Goal: Transaction & Acquisition: Purchase product/service

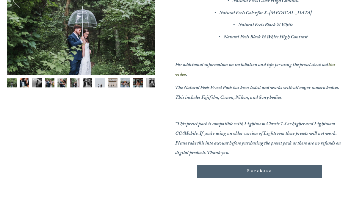
scroll to position [152, 0]
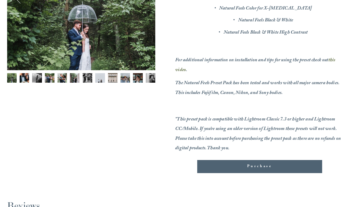
click at [185, 71] on em "this video" at bounding box center [255, 66] width 161 height 18
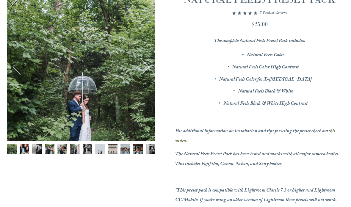
scroll to position [0, 0]
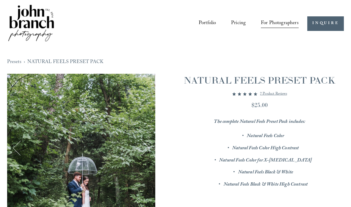
click at [0, 0] on span "Presets" at bounding box center [0, 0] width 0 height 0
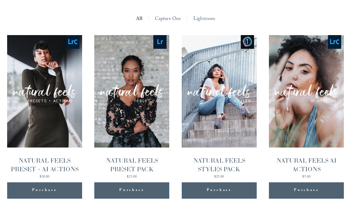
scroll to position [509, 0]
click at [202, 15] on link "Lightroom" at bounding box center [204, 20] width 22 height 10
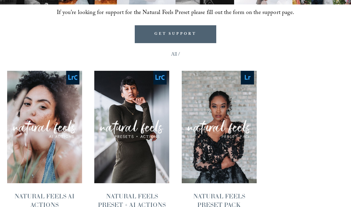
scroll to position [462, 0]
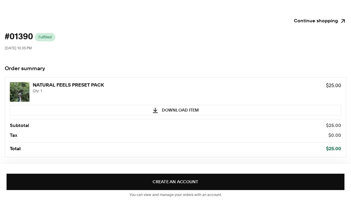
click at [188, 110] on button "Download Item" at bounding box center [175, 110] width 331 height 11
